Goal: Task Accomplishment & Management: Use online tool/utility

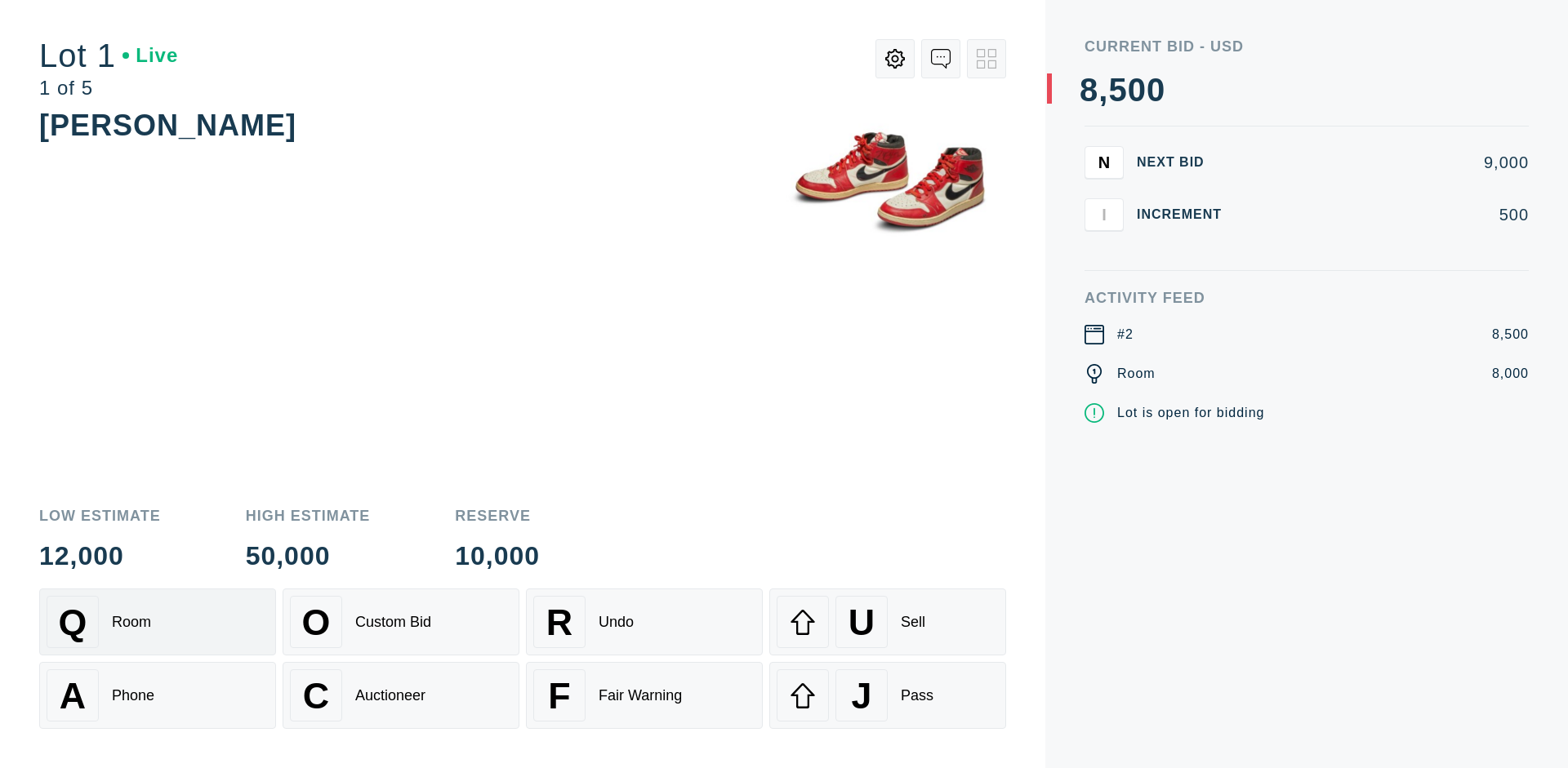
click at [158, 622] on div "Q Room" at bounding box center [157, 622] width 222 height 52
click at [158, 696] on div "A Phone" at bounding box center [157, 696] width 222 height 52
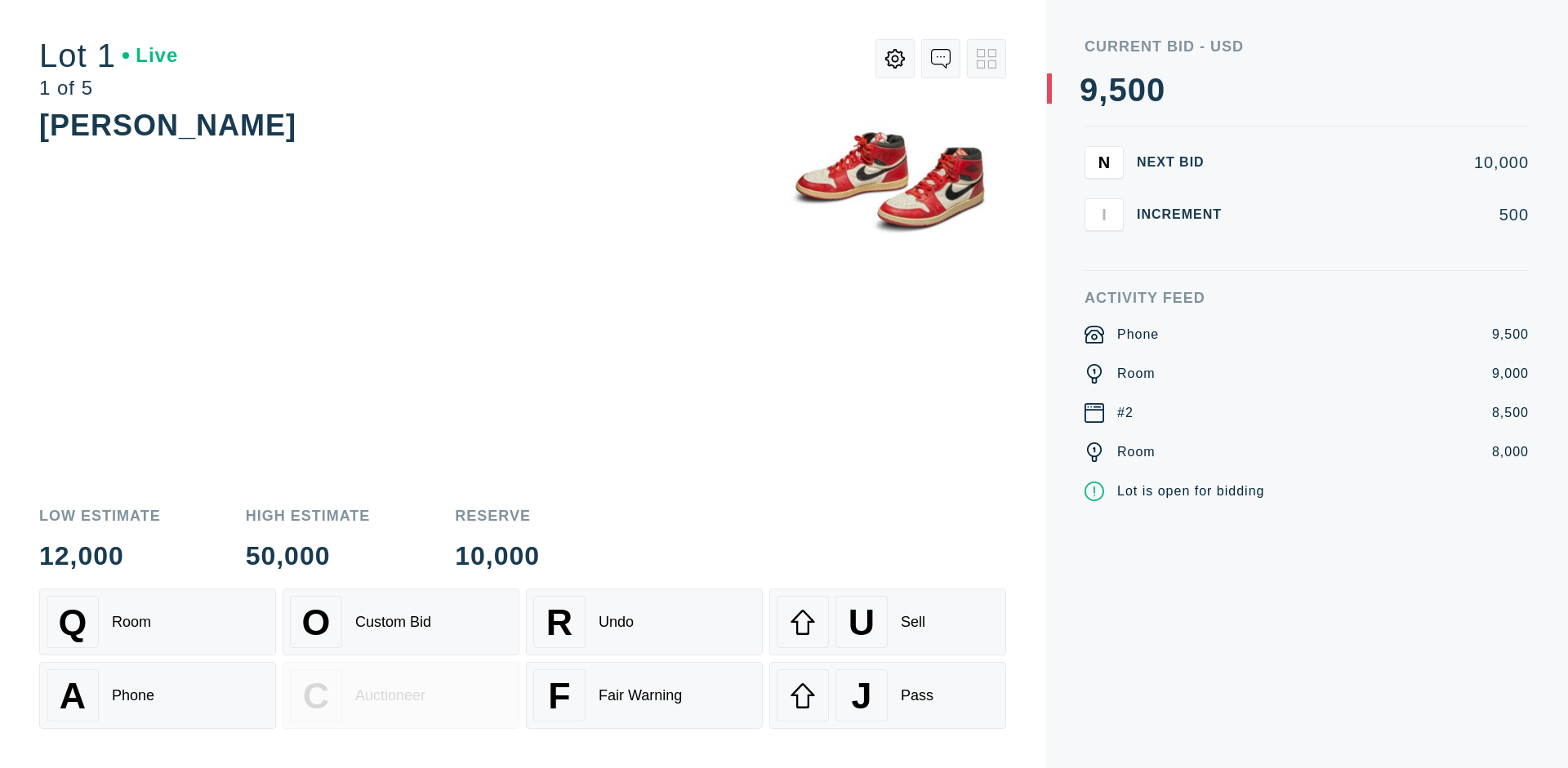
click at [401, 622] on div "Custom Bid" at bounding box center [393, 622] width 76 height 17
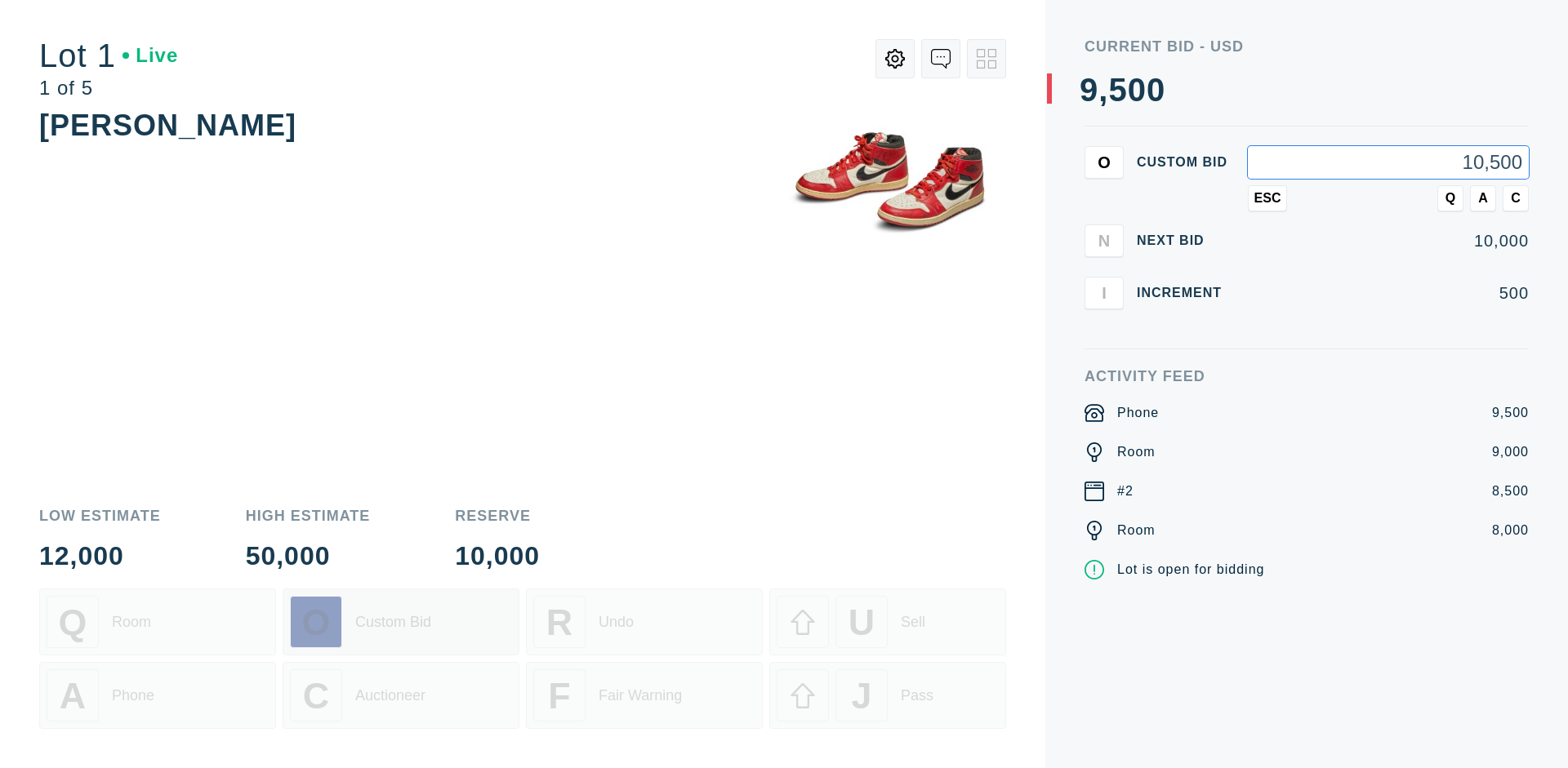
type input "10,500"
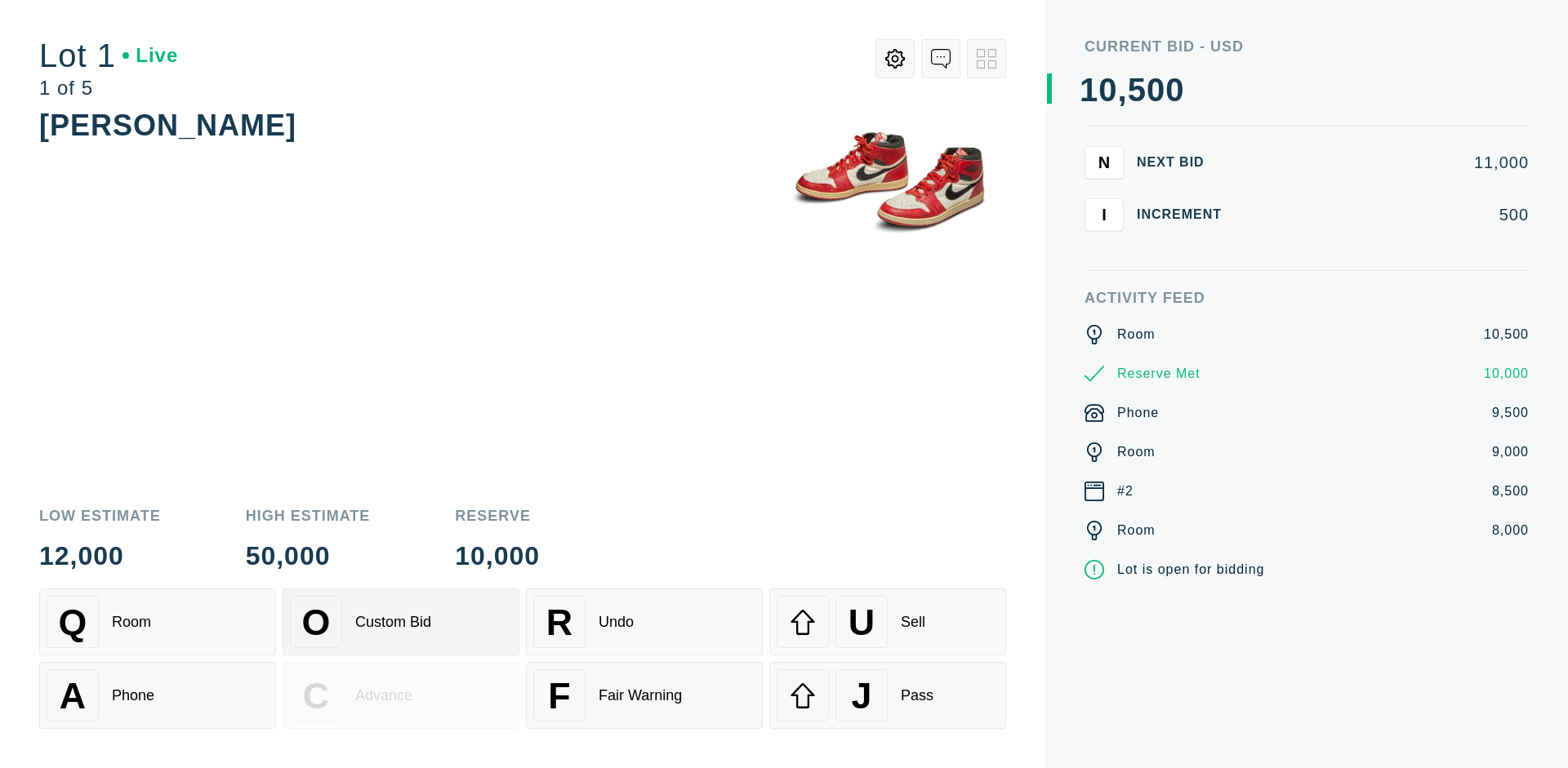
click at [401, 622] on div "Custom Bid" at bounding box center [393, 622] width 76 height 17
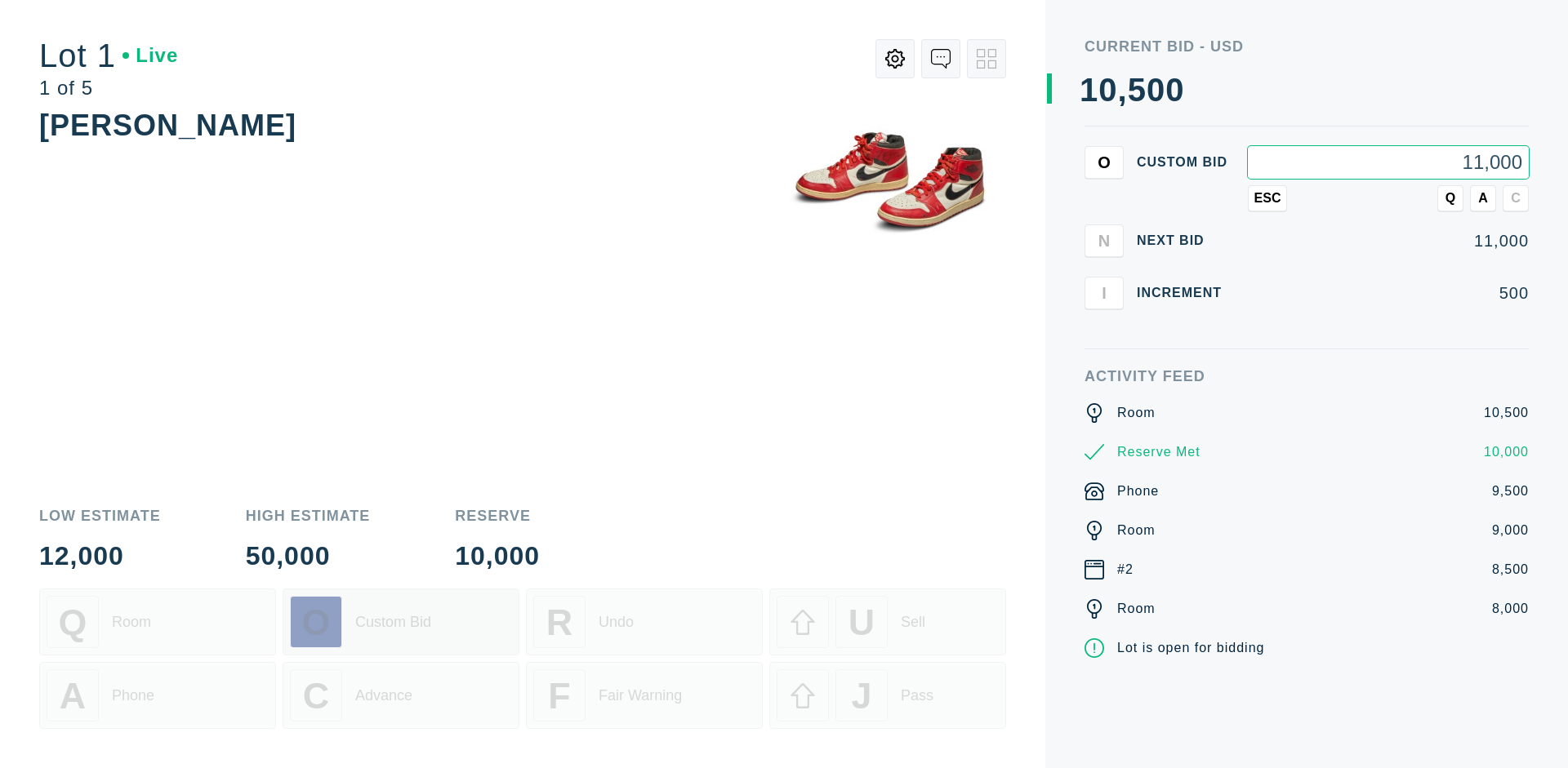
type input "11,000"
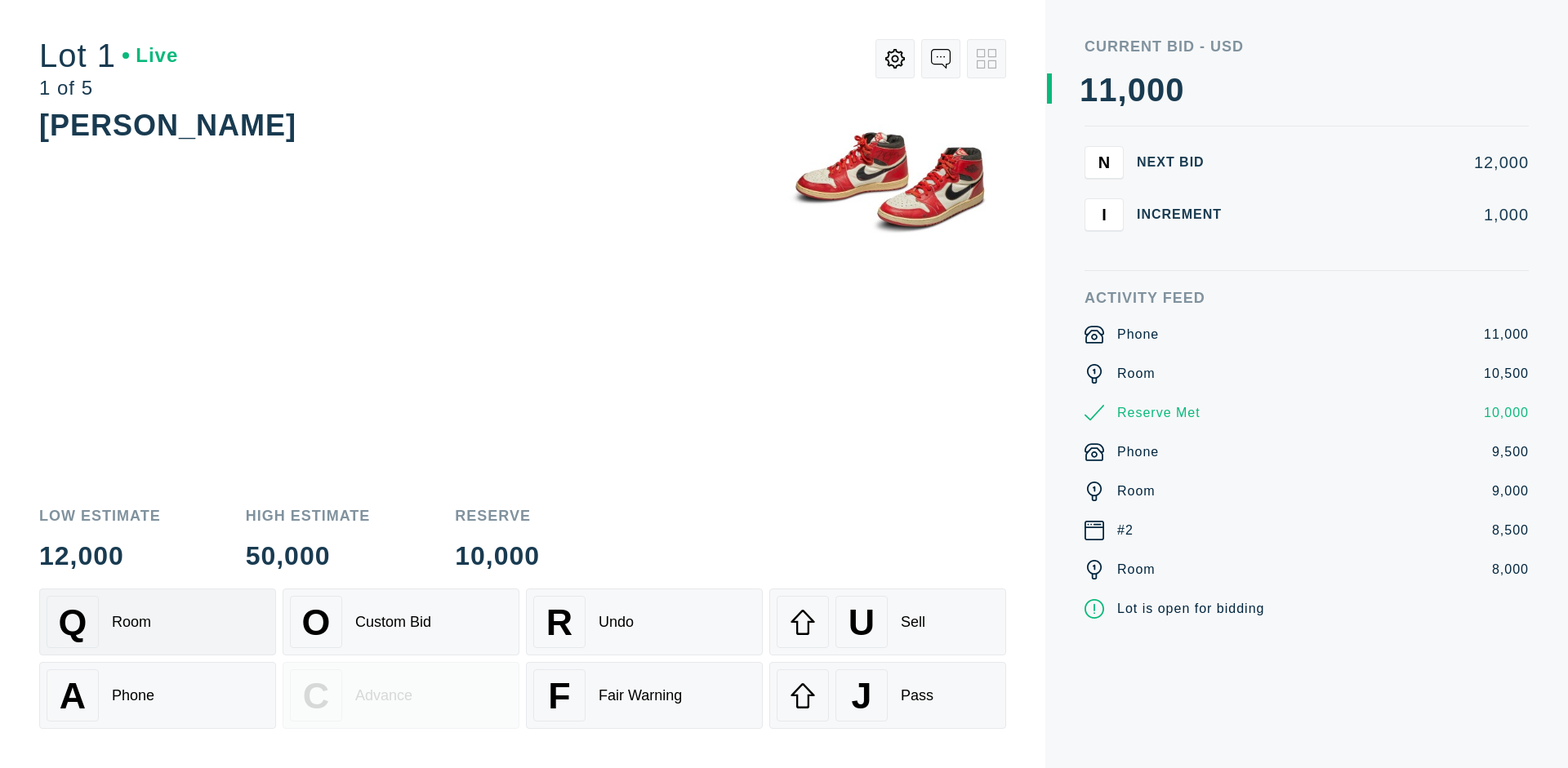
click at [158, 622] on div "Q Room" at bounding box center [157, 622] width 222 height 52
